Goal: Information Seeking & Learning: Learn about a topic

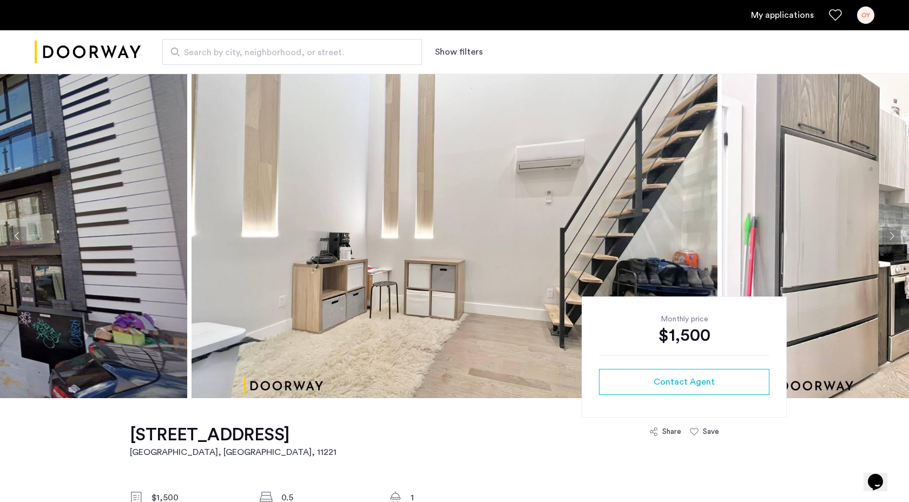
click at [892, 236] on button "Next apartment" at bounding box center [891, 236] width 18 height 18
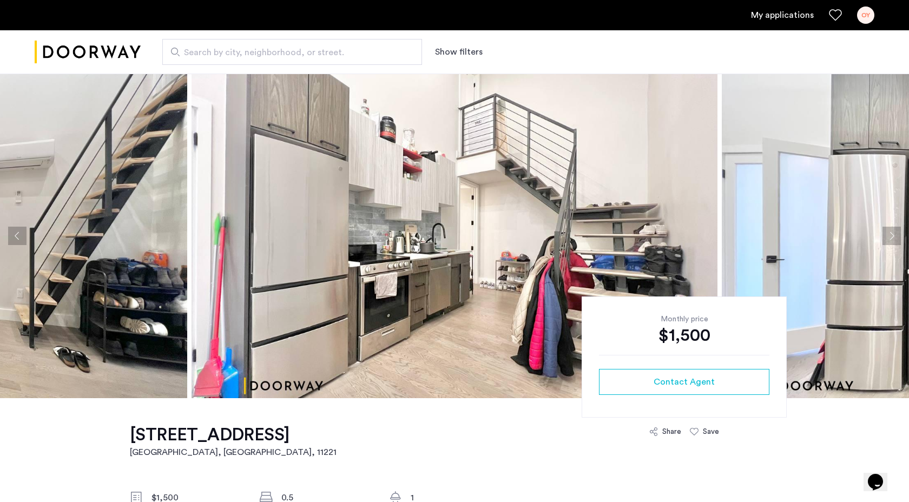
click at [892, 237] on button "Next apartment" at bounding box center [891, 236] width 18 height 18
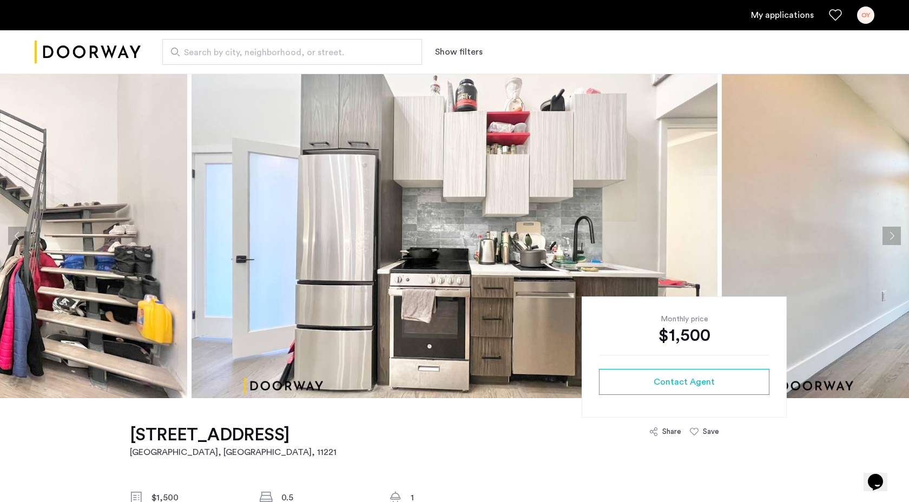
click at [892, 238] on button "Next apartment" at bounding box center [891, 236] width 18 height 18
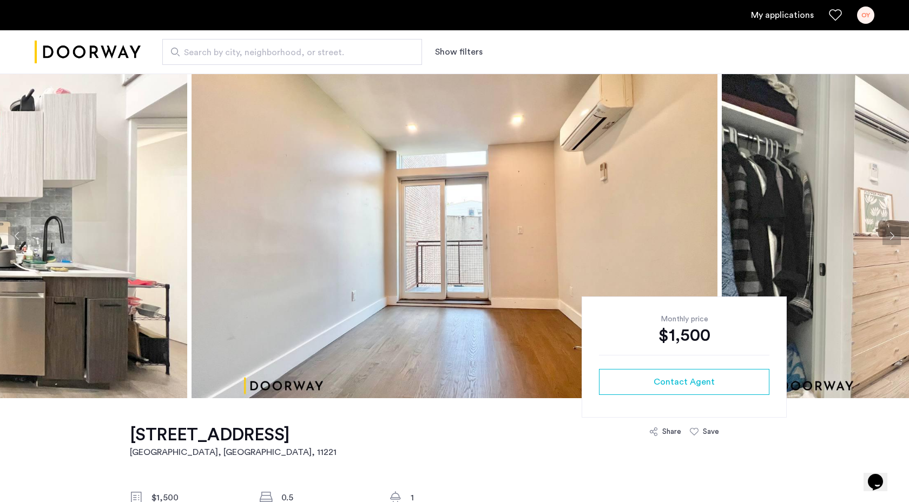
click at [892, 237] on button "Next apartment" at bounding box center [891, 236] width 18 height 18
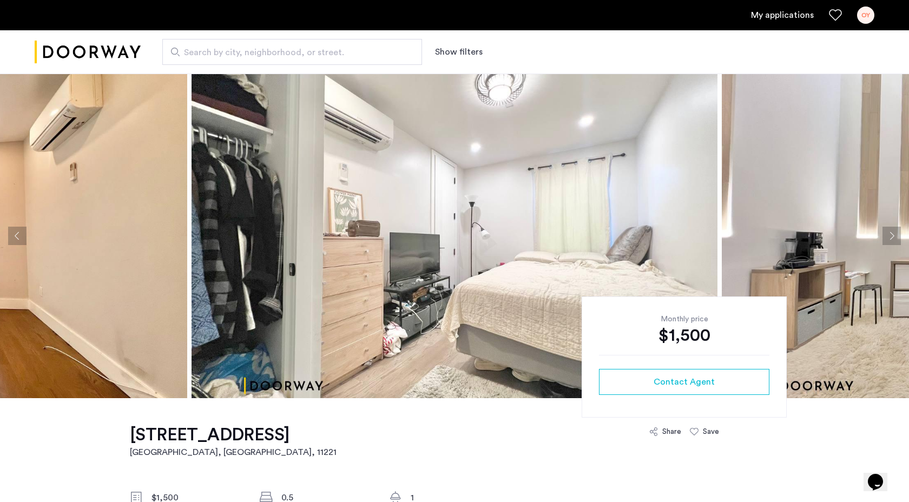
click at [891, 235] on button "Next apartment" at bounding box center [891, 236] width 18 height 18
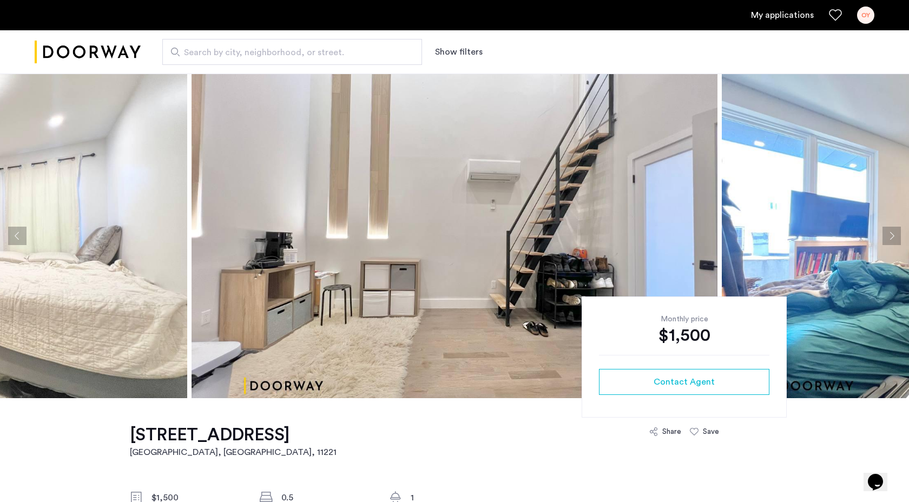
click at [891, 236] on button "Next apartment" at bounding box center [891, 236] width 18 height 18
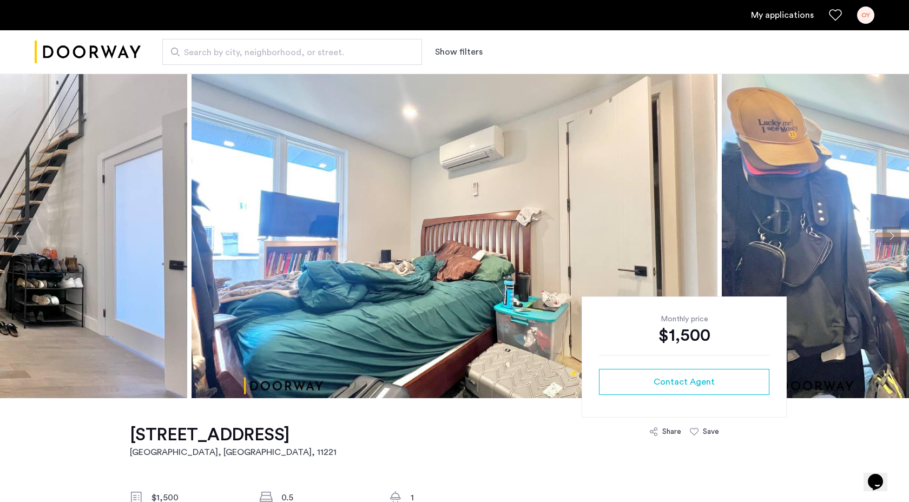
click at [891, 236] on button "Next apartment" at bounding box center [891, 236] width 18 height 18
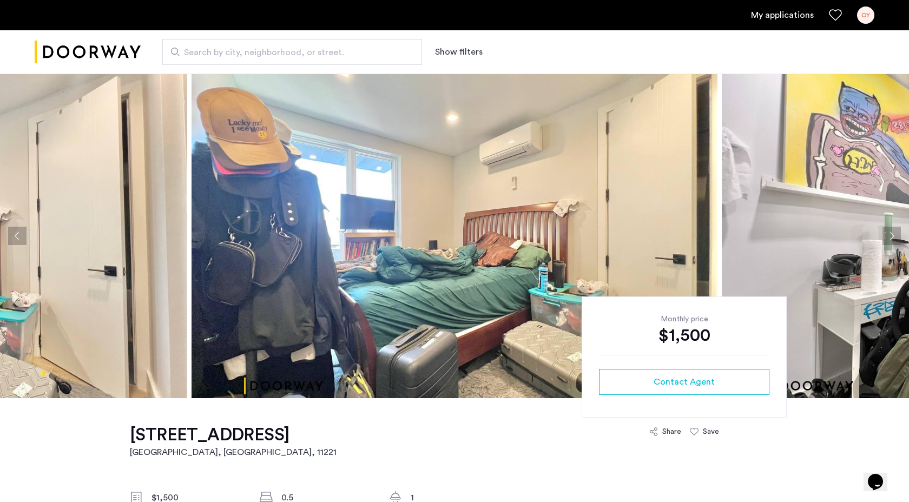
click at [891, 236] on button "Next apartment" at bounding box center [891, 236] width 18 height 18
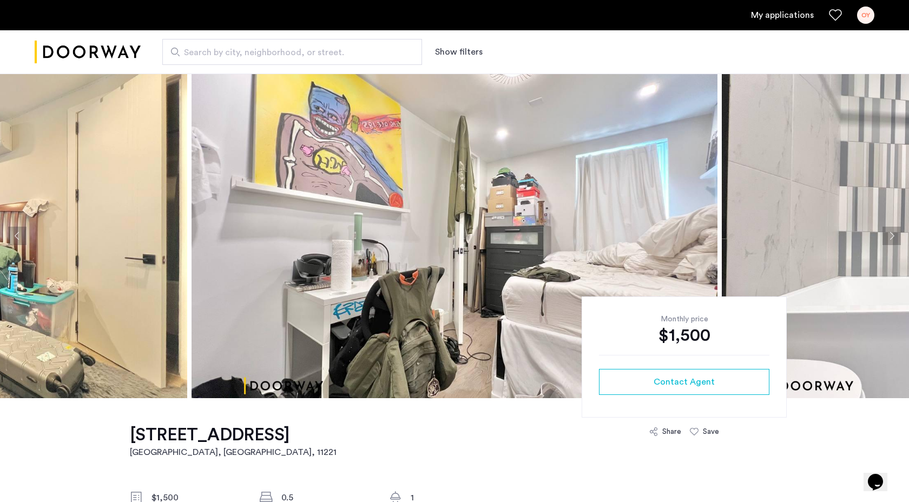
click at [891, 236] on button "Next apartment" at bounding box center [891, 236] width 18 height 18
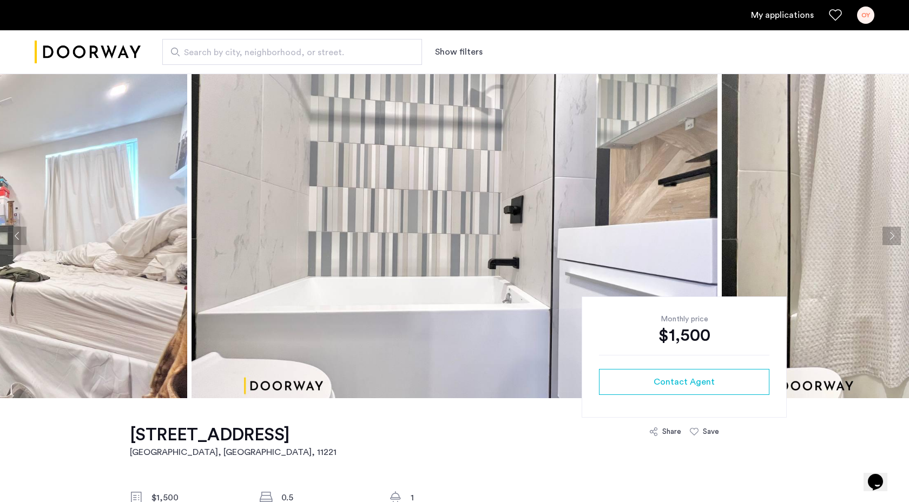
click at [891, 237] on button "Next apartment" at bounding box center [891, 236] width 18 height 18
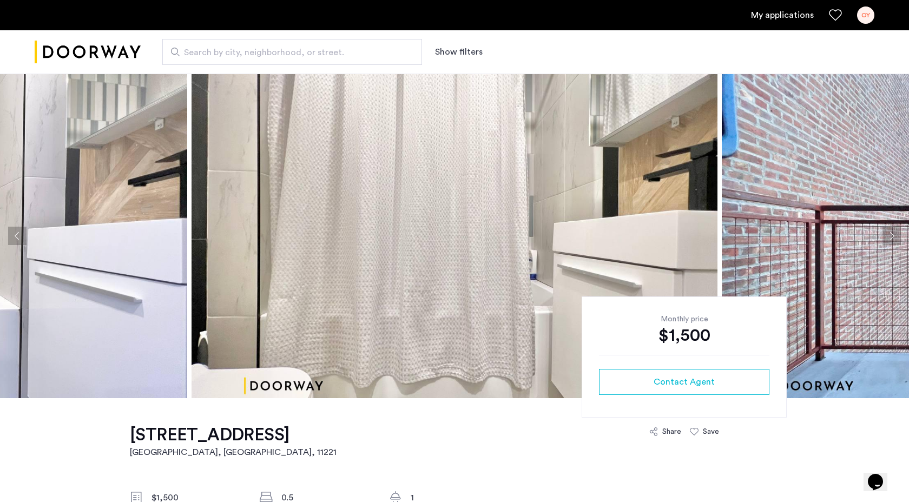
click at [891, 237] on button "Next apartment" at bounding box center [891, 236] width 18 height 18
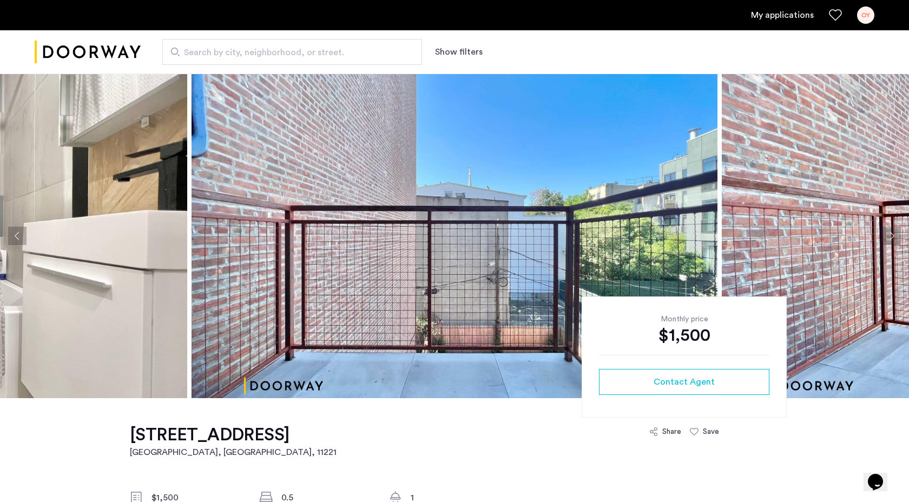
click at [891, 237] on button "Next apartment" at bounding box center [891, 236] width 18 height 18
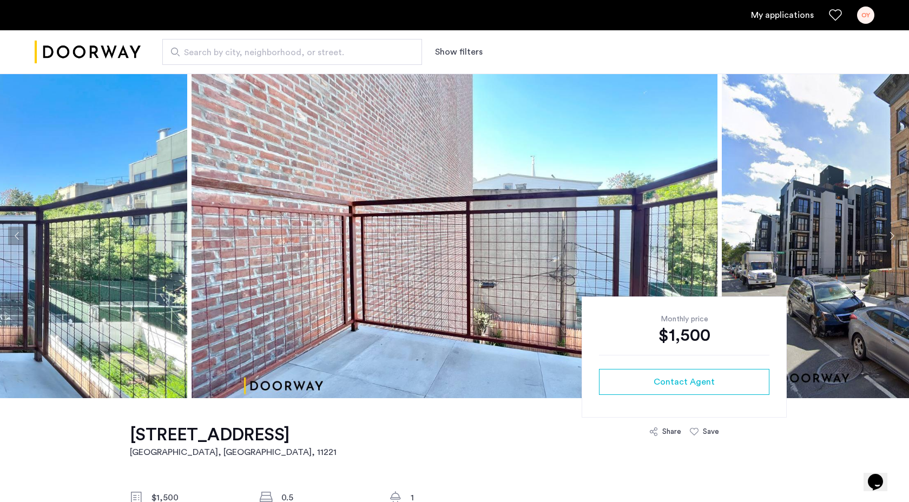
click at [891, 237] on button "Next apartment" at bounding box center [891, 236] width 18 height 18
